Goal: Information Seeking & Learning: Learn about a topic

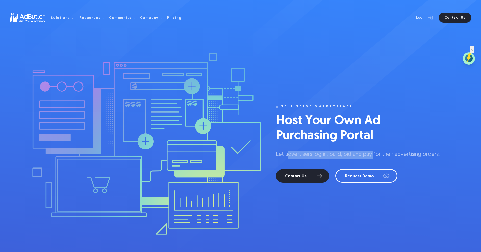
drag, startPoint x: 288, startPoint y: 155, endPoint x: 373, endPoint y: 157, distance: 84.8
click at [373, 157] on p "Let advertisers log in, build, bid and pay for their advertising orders." at bounding box center [357, 155] width 163 height 8
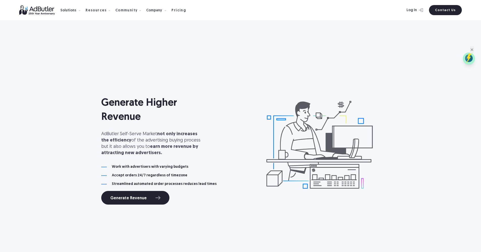
scroll to position [1306, 0]
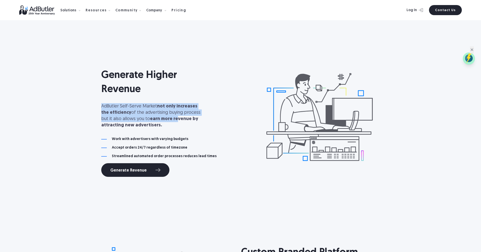
drag, startPoint x: 100, startPoint y: 104, endPoint x: 165, endPoint y: 118, distance: 65.7
click at [165, 118] on div "Generate Higher Revenue AdButler Self-Serve Market not only increases the effic…" at bounding box center [240, 119] width 363 height 151
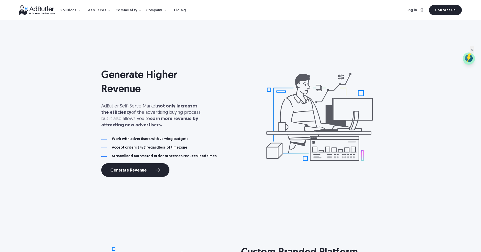
click at [184, 126] on p "AdButler Self-Serve Market not only increases the efficiency of the advertising…" at bounding box center [151, 115] width 101 height 25
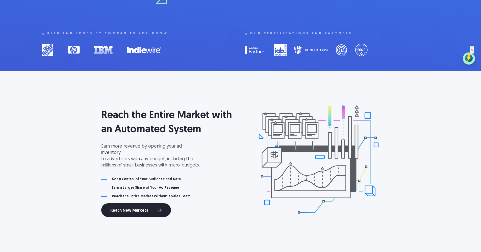
scroll to position [271, 0]
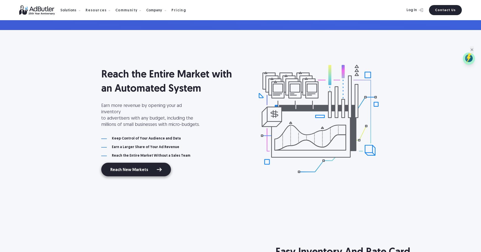
click at [146, 165] on link "Reach New Markets" at bounding box center [136, 170] width 70 height 14
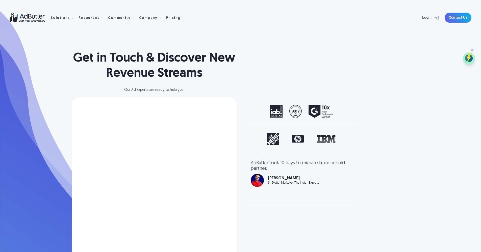
select select "[GEOGRAPHIC_DATA]"
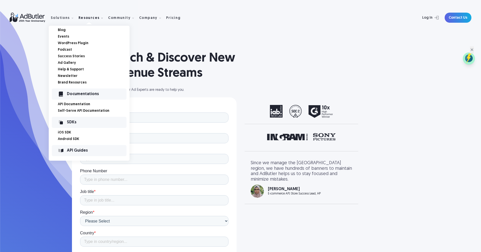
click at [71, 111] on link "Self-Serve API Documentation" at bounding box center [94, 111] width 72 height 4
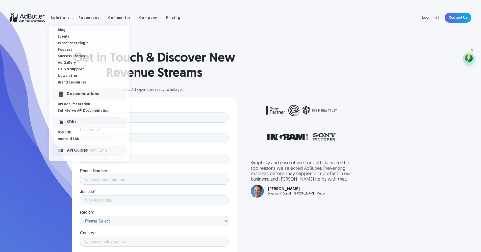
click at [182, 57] on h1 "Get in Touch & Discover New Revenue Streams" at bounding box center [154, 66] width 164 height 30
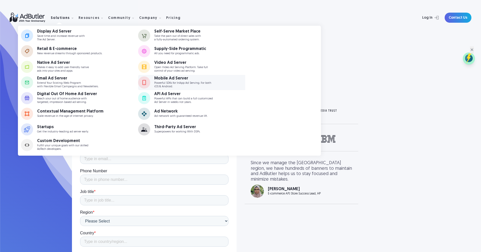
click at [172, 85] on p "Powerful SDKs for InApp Ad Serving. For both iOS & Android." at bounding box center [182, 84] width 57 height 7
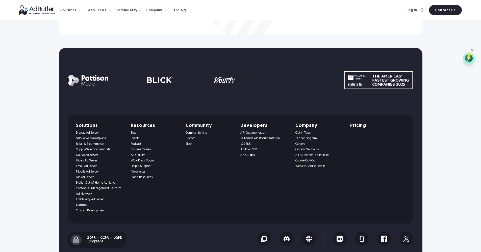
scroll to position [2676, 0]
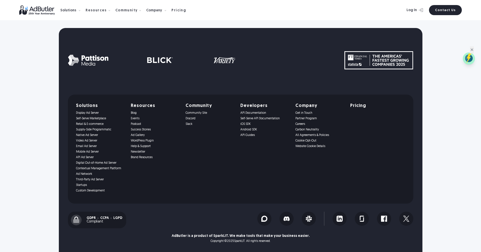
click at [255, 112] on link "API Documentation" at bounding box center [264, 113] width 49 height 4
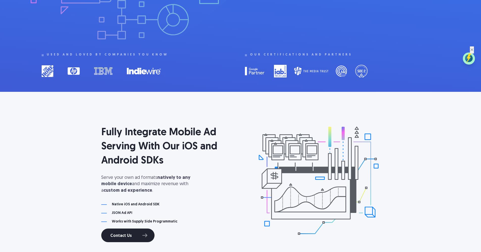
scroll to position [0, 0]
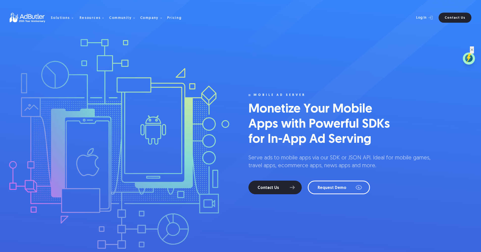
drag, startPoint x: 84, startPoint y: 42, endPoint x: 115, endPoint y: 42, distance: 31.5
click at [115, 42] on div at bounding box center [118, 144] width 254 height 211
